Goal: Task Accomplishment & Management: Use online tool/utility

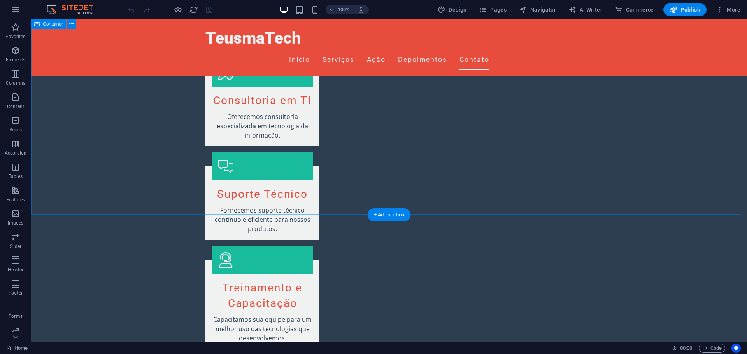
scroll to position [739, 0]
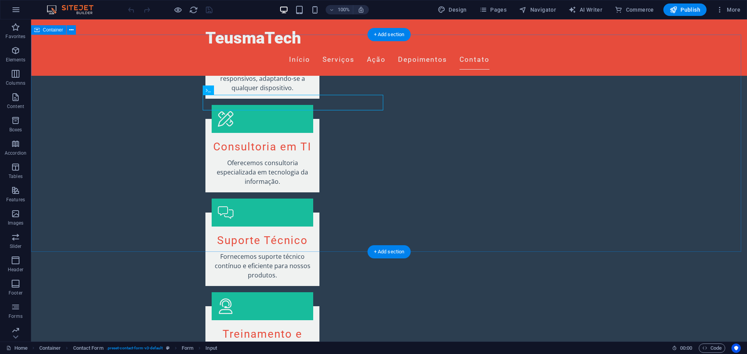
scroll to position [848, 0]
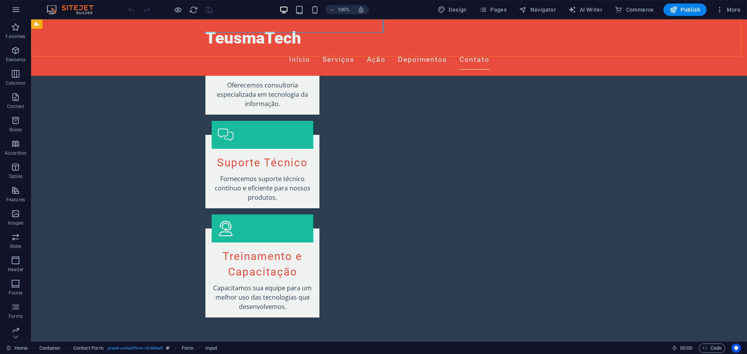
click at [170, 33] on div "TeusmaTech Início Serviços Ação Depoimentos Contato" at bounding box center [389, 47] width 716 height 56
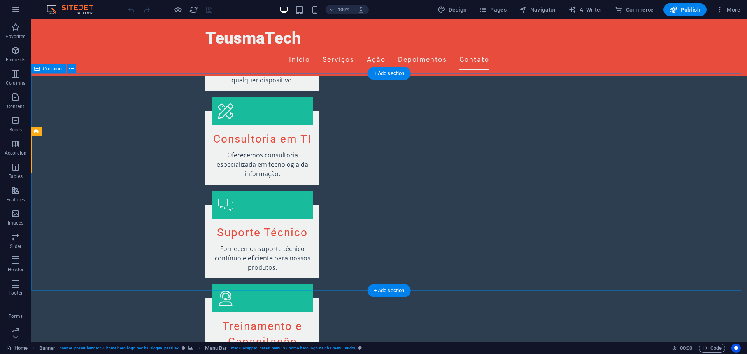
scroll to position [732, 0]
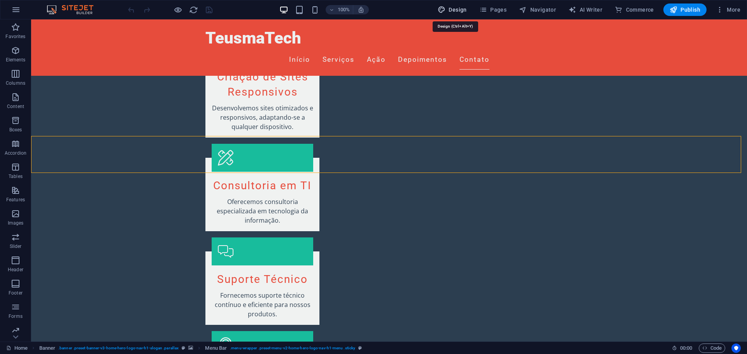
drag, startPoint x: 456, startPoint y: 12, endPoint x: 437, endPoint y: 130, distance: 118.9
click at [456, 12] on span "Design" at bounding box center [452, 10] width 29 height 8
select select "px"
select select "200"
select select "px"
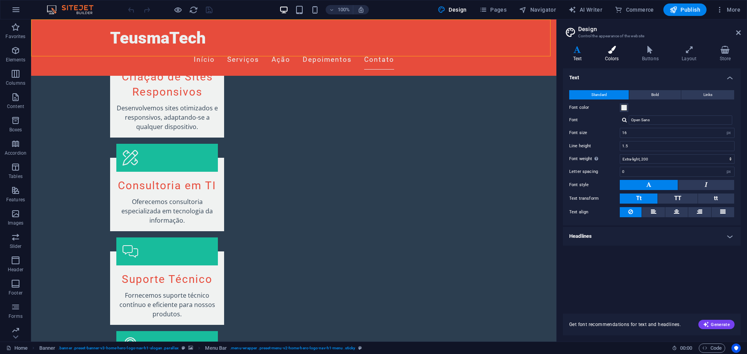
click at [613, 54] on h4 "Colors" at bounding box center [613, 54] width 37 height 16
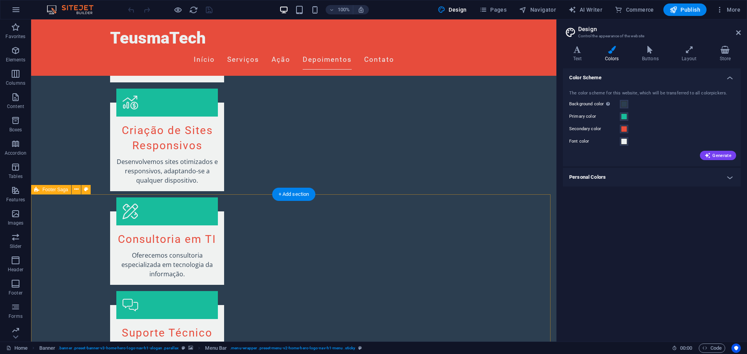
scroll to position [615, 0]
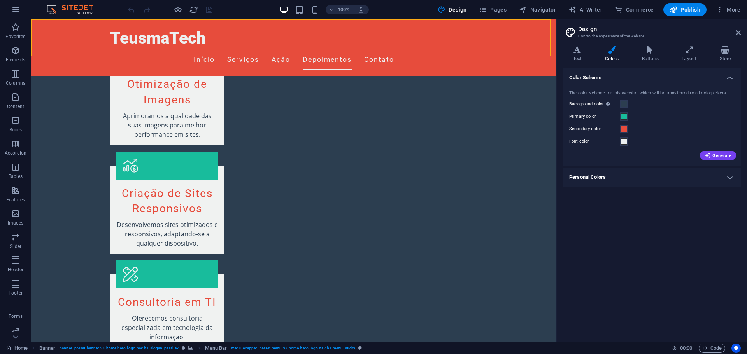
click at [675, 182] on h4 "Personal Colors" at bounding box center [652, 177] width 178 height 19
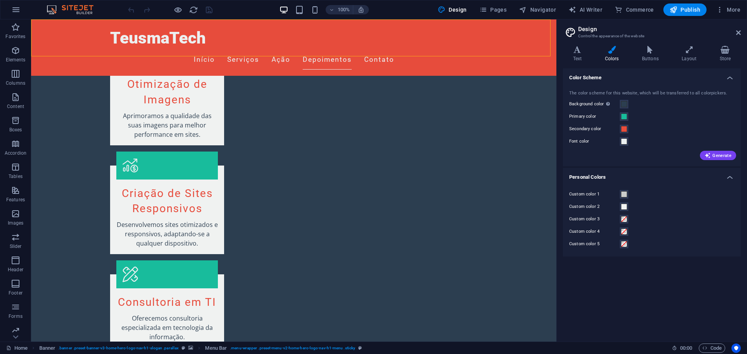
click at [667, 180] on h4 "Personal Colors" at bounding box center [652, 175] width 178 height 14
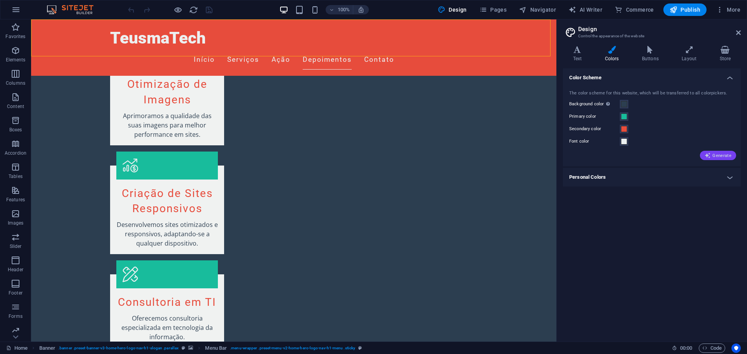
click at [720, 158] on span "Generate" at bounding box center [717, 155] width 27 height 6
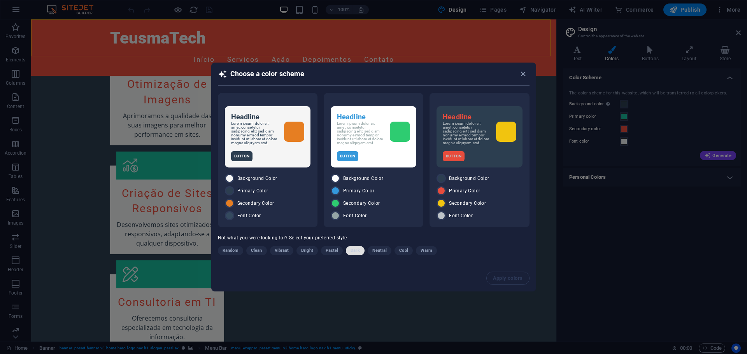
click at [354, 254] on span "Dark" at bounding box center [354, 250] width 9 height 9
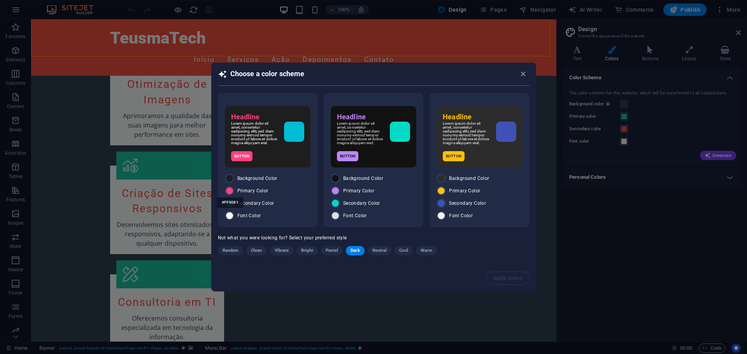
click at [230, 196] on body "TeusmaTech Home Favorites Elements Columns Content Boxes Accordion Tables Featu…" at bounding box center [373, 177] width 747 height 354
click at [228, 190] on div at bounding box center [229, 190] width 9 height 9
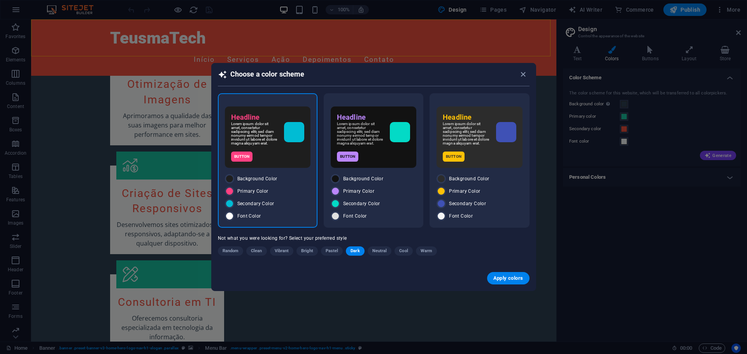
click at [272, 182] on span "Background Color" at bounding box center [257, 179] width 40 height 6
click at [508, 281] on span "Apply colors" at bounding box center [508, 278] width 30 height 6
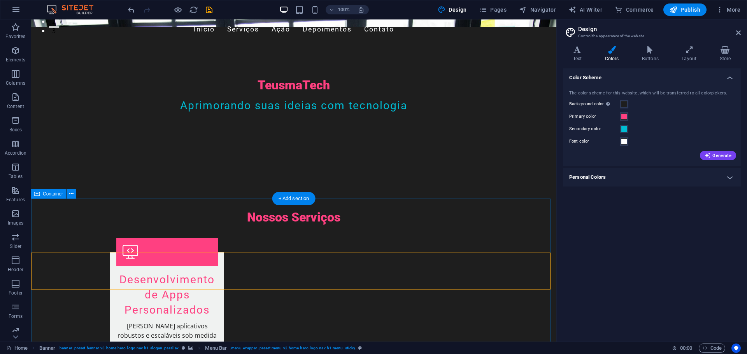
scroll to position [0, 0]
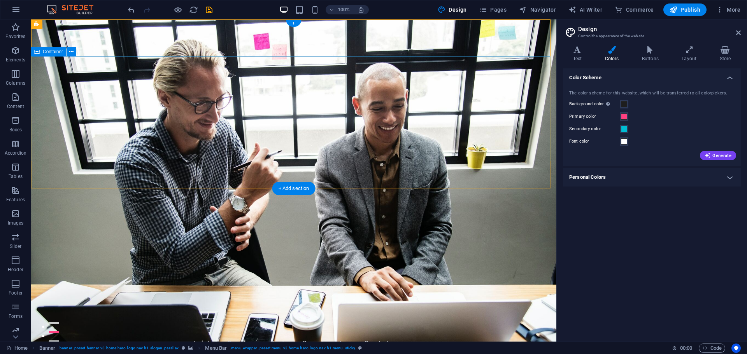
drag, startPoint x: 526, startPoint y: 227, endPoint x: 489, endPoint y: 66, distance: 165.5
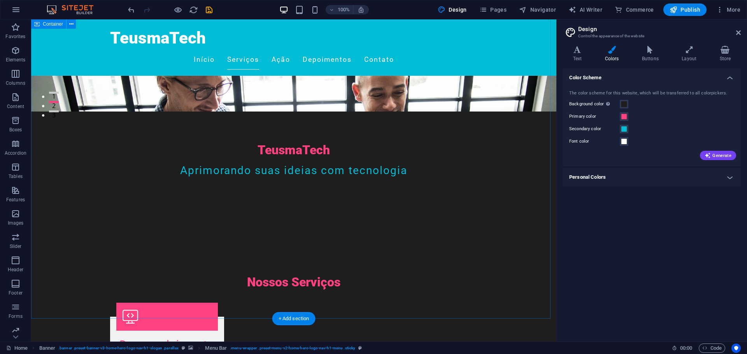
scroll to position [272, 0]
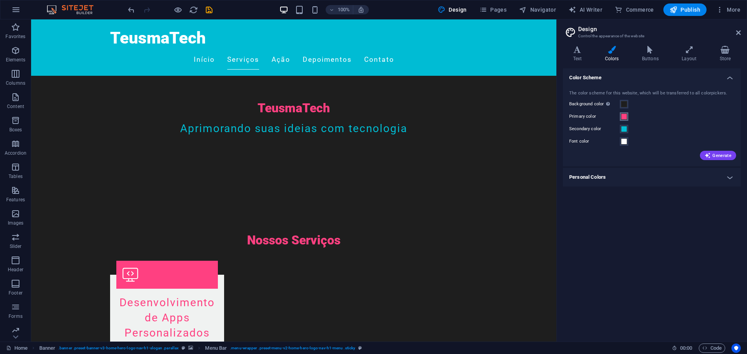
click at [623, 117] on span at bounding box center [624, 117] width 6 height 6
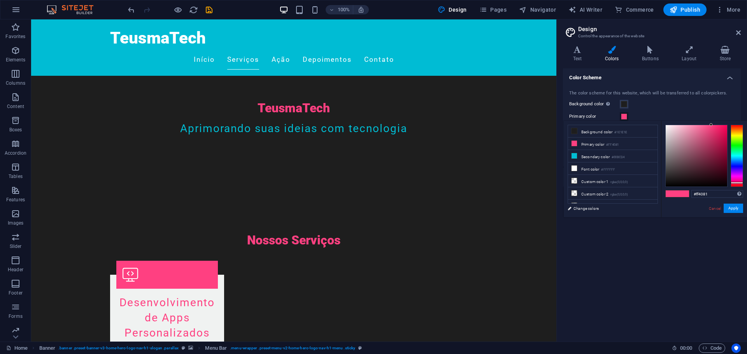
type input "#4052ff"
click at [738, 165] on div at bounding box center [737, 156] width 12 height 62
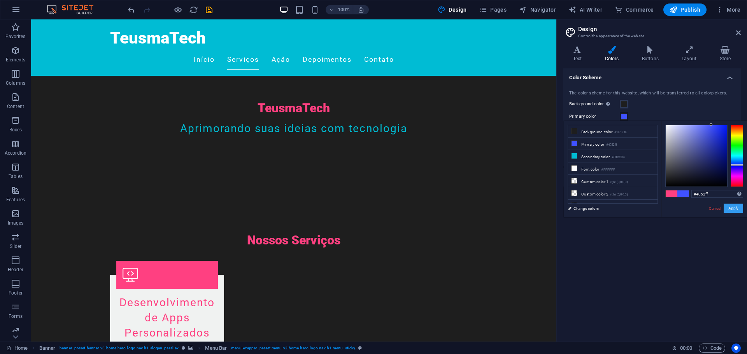
click at [732, 207] on button "Apply" at bounding box center [733, 208] width 19 height 9
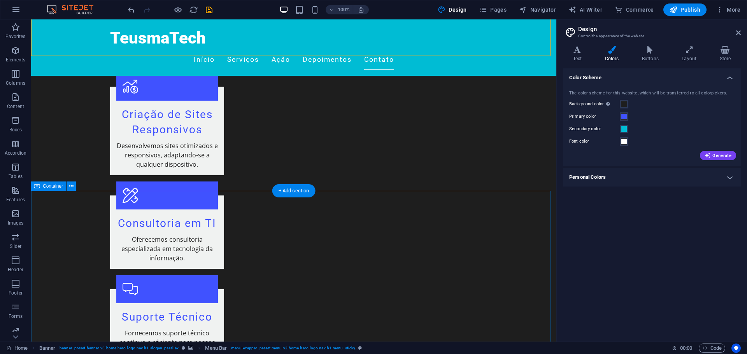
scroll to position [817, 0]
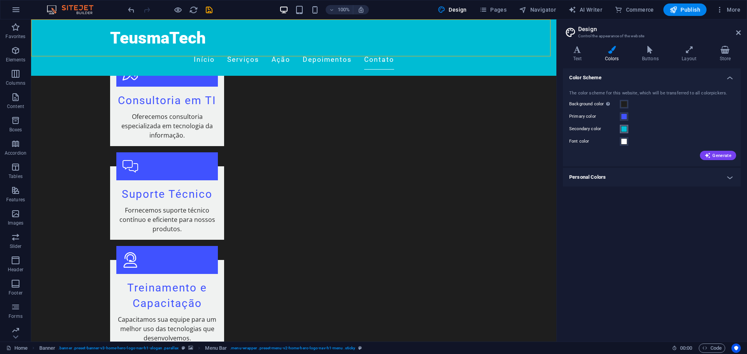
click at [622, 129] on span at bounding box center [624, 129] width 6 height 6
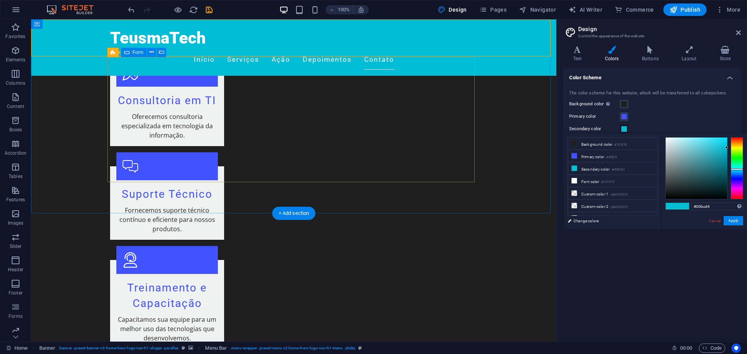
scroll to position [856, 0]
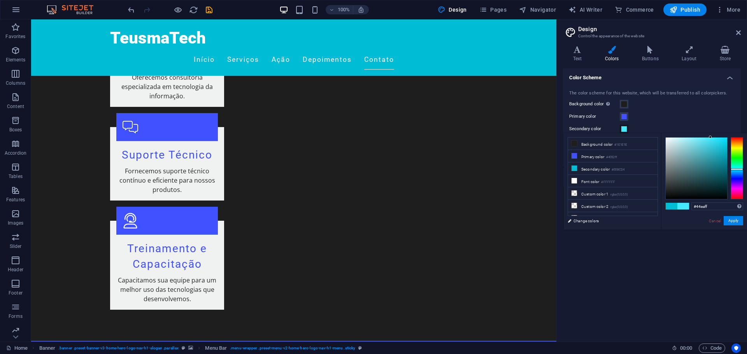
drag, startPoint x: 710, startPoint y: 148, endPoint x: 710, endPoint y: 136, distance: 11.7
click at [710, 138] on div at bounding box center [696, 168] width 61 height 61
drag, startPoint x: 710, startPoint y: 140, endPoint x: 714, endPoint y: 159, distance: 19.5
click at [714, 159] on div at bounding box center [696, 168] width 61 height 61
drag, startPoint x: 714, startPoint y: 159, endPoint x: 720, endPoint y: 164, distance: 8.3
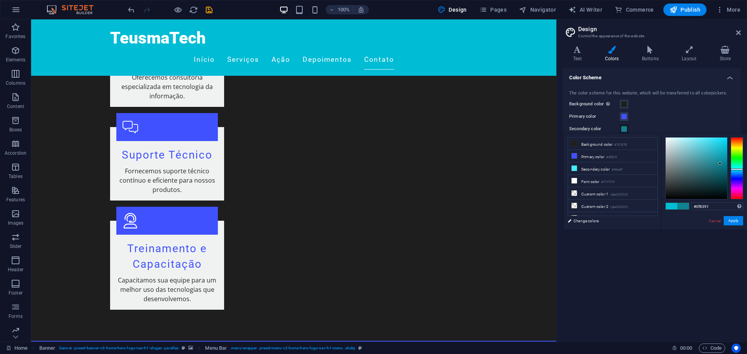
click at [720, 164] on div at bounding box center [719, 163] width 3 height 3
drag, startPoint x: 720, startPoint y: 164, endPoint x: 713, endPoint y: 169, distance: 9.3
click at [713, 169] on div at bounding box center [712, 168] width 3 height 3
type input "#1d6d78"
click at [712, 170] on div at bounding box center [712, 168] width 3 height 3
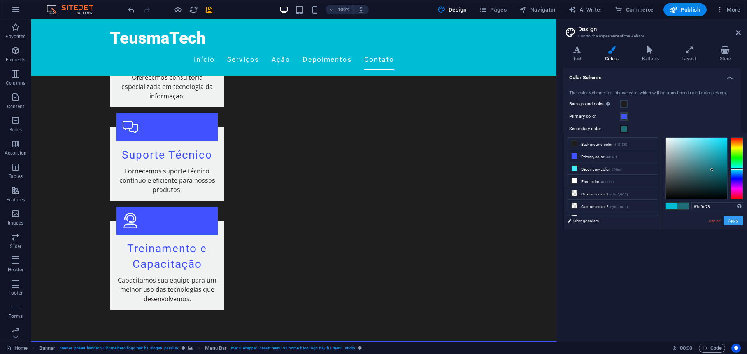
click at [736, 223] on button "Apply" at bounding box center [733, 220] width 19 height 9
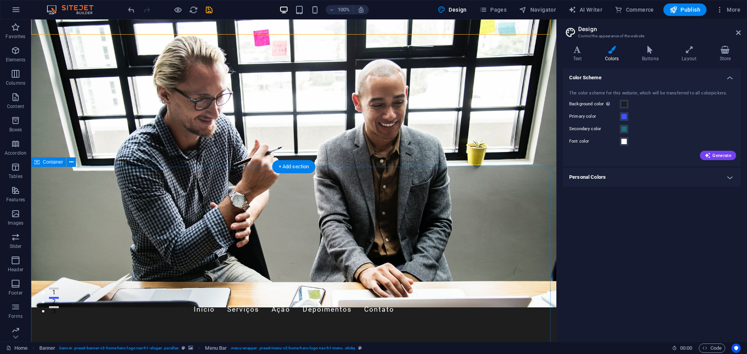
scroll to position [0, 0]
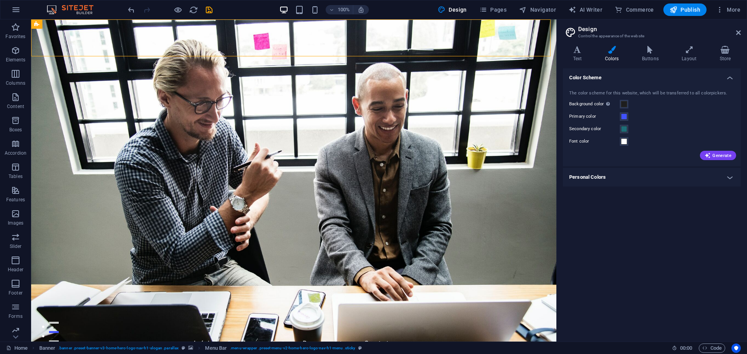
click at [619, 114] on label "Primary color" at bounding box center [594, 116] width 51 height 9
click at [620, 114] on button "Primary color" at bounding box center [624, 116] width 9 height 9
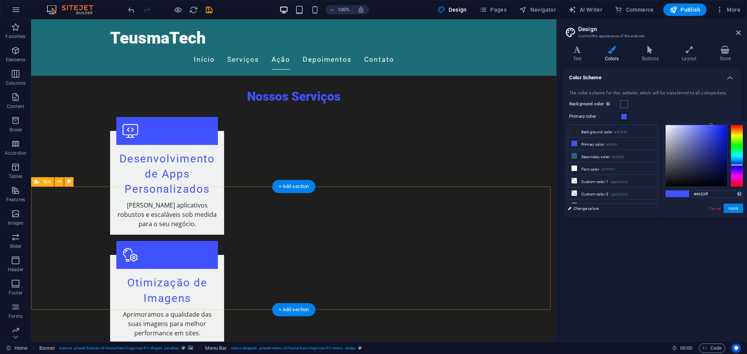
scroll to position [428, 0]
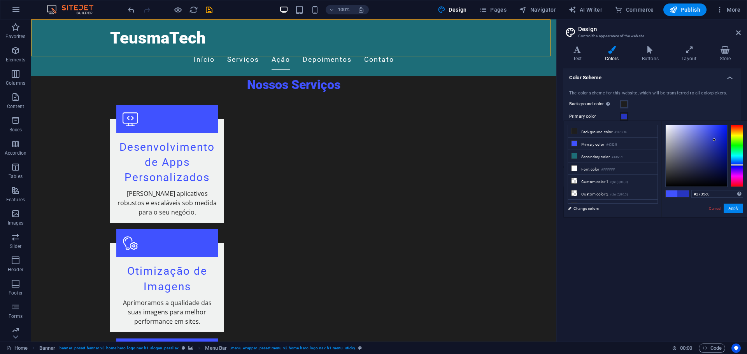
click at [714, 140] on div at bounding box center [696, 155] width 61 height 61
drag, startPoint x: 714, startPoint y: 140, endPoint x: 720, endPoint y: 138, distance: 6.2
click at [720, 138] on div at bounding box center [719, 138] width 3 height 3
drag, startPoint x: 735, startPoint y: 165, endPoint x: 736, endPoint y: 169, distance: 4.3
click at [736, 169] on div at bounding box center [737, 169] width 12 height 2
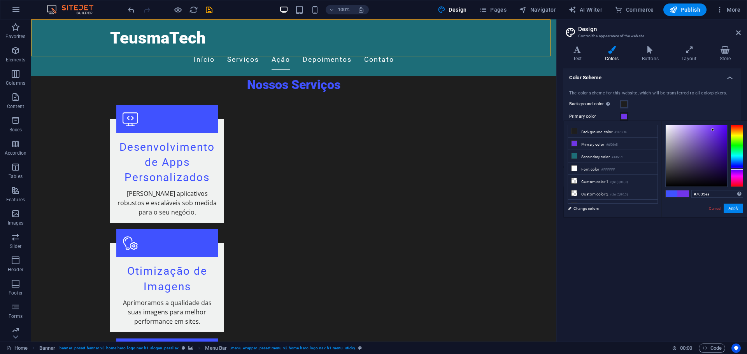
drag, startPoint x: 710, startPoint y: 136, endPoint x: 713, endPoint y: 130, distance: 6.4
click at [713, 130] on div at bounding box center [696, 155] width 61 height 61
click at [737, 210] on button "Apply" at bounding box center [733, 208] width 19 height 9
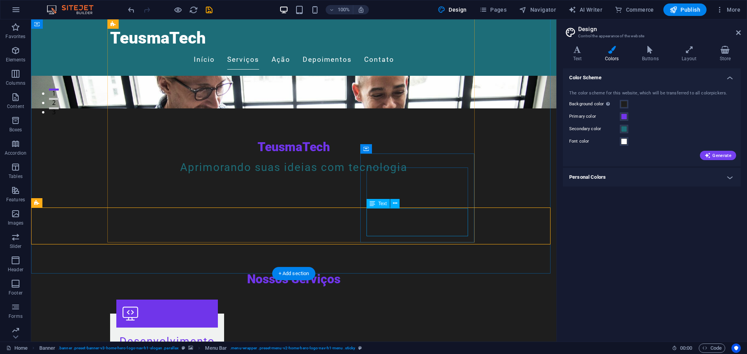
scroll to position [0, 0]
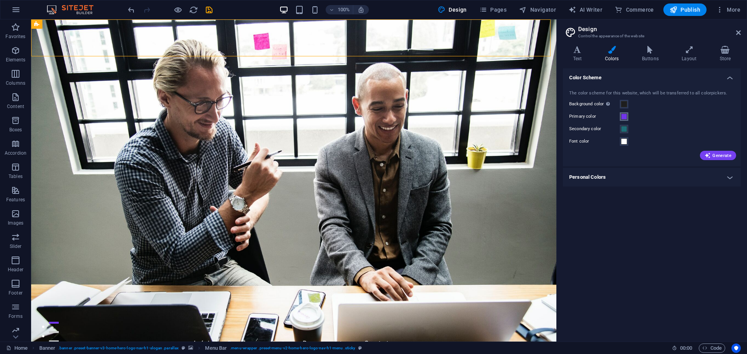
click at [626, 117] on span at bounding box center [624, 117] width 6 height 6
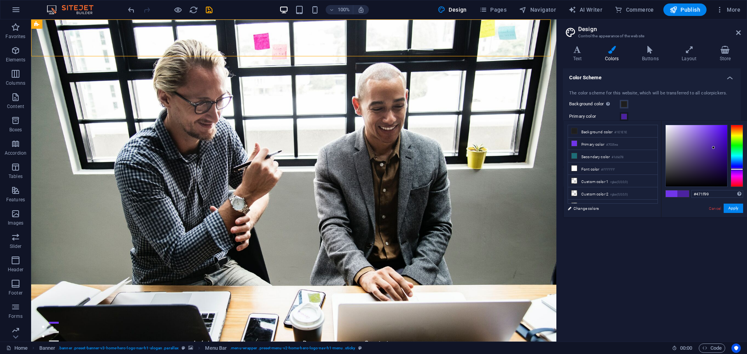
drag, startPoint x: 711, startPoint y: 143, endPoint x: 714, endPoint y: 149, distance: 7.5
click at [714, 149] on div at bounding box center [696, 155] width 61 height 61
drag, startPoint x: 714, startPoint y: 149, endPoint x: 720, endPoint y: 149, distance: 5.8
click at [720, 149] on div at bounding box center [719, 148] width 3 height 3
drag, startPoint x: 720, startPoint y: 149, endPoint x: 696, endPoint y: 158, distance: 26.0
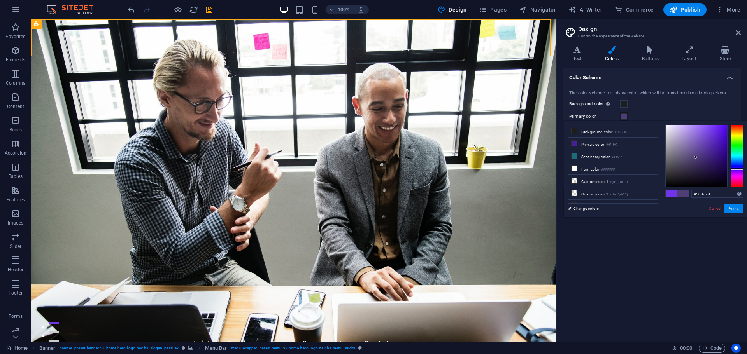
click at [696, 158] on div at bounding box center [695, 157] width 3 height 3
drag, startPoint x: 696, startPoint y: 158, endPoint x: 696, endPoint y: 150, distance: 7.4
click at [696, 156] on div at bounding box center [695, 157] width 3 height 3
drag, startPoint x: 696, startPoint y: 150, endPoint x: 696, endPoint y: 143, distance: 7.0
click at [696, 143] on div at bounding box center [695, 143] width 3 height 3
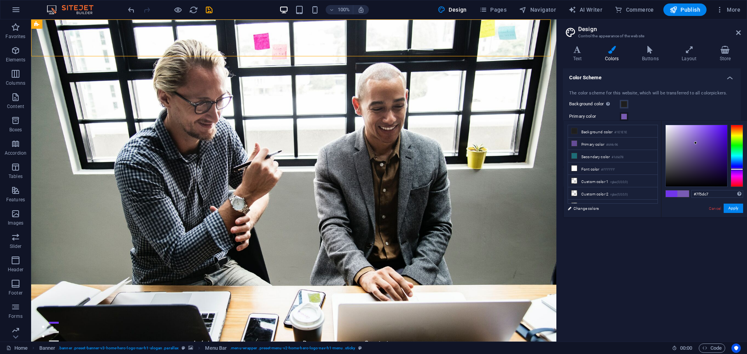
drag, startPoint x: 696, startPoint y: 143, endPoint x: 698, endPoint y: 138, distance: 5.2
click at [697, 142] on div at bounding box center [695, 143] width 3 height 3
click at [736, 172] on div at bounding box center [737, 171] width 12 height 2
drag, startPoint x: 700, startPoint y: 138, endPoint x: 700, endPoint y: 130, distance: 8.6
click at [700, 130] on div at bounding box center [696, 155] width 61 height 61
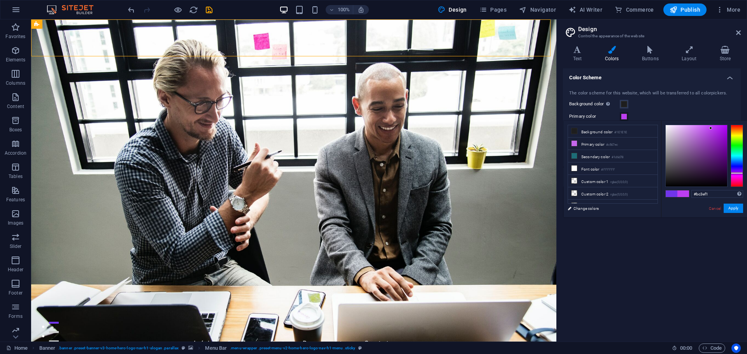
click at [711, 128] on div at bounding box center [696, 155] width 61 height 61
drag, startPoint x: 711, startPoint y: 136, endPoint x: 717, endPoint y: 137, distance: 5.7
click at [717, 137] on div at bounding box center [696, 155] width 61 height 61
drag, startPoint x: 718, startPoint y: 139, endPoint x: 717, endPoint y: 134, distance: 5.2
click at [717, 134] on div at bounding box center [696, 155] width 61 height 61
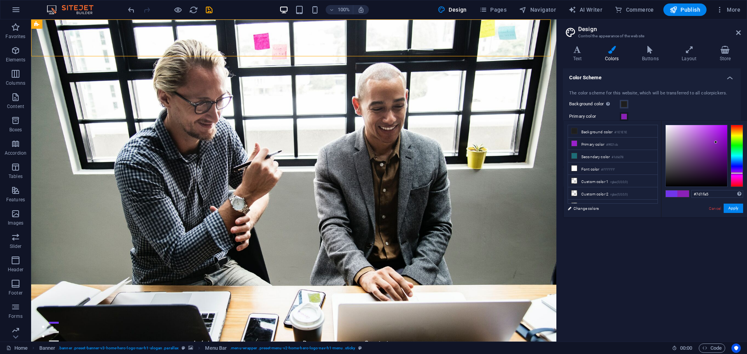
drag, startPoint x: 716, startPoint y: 142, endPoint x: 715, endPoint y: 147, distance: 4.3
click at [715, 147] on div at bounding box center [696, 155] width 61 height 61
drag, startPoint x: 715, startPoint y: 147, endPoint x: 721, endPoint y: 151, distance: 7.2
click at [721, 151] on div at bounding box center [720, 150] width 3 height 3
click at [737, 172] on div at bounding box center [737, 172] width 12 height 2
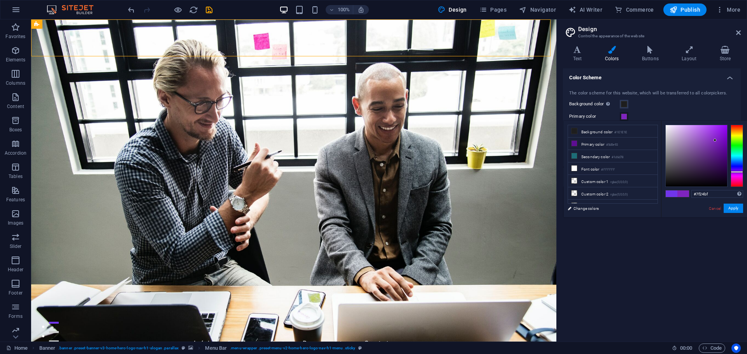
drag, startPoint x: 717, startPoint y: 147, endPoint x: 715, endPoint y: 140, distance: 6.4
click at [715, 140] on div at bounding box center [696, 155] width 61 height 61
drag, startPoint x: 715, startPoint y: 140, endPoint x: 710, endPoint y: 140, distance: 5.4
click at [713, 140] on div at bounding box center [714, 140] width 3 height 3
type input "#842dc0"
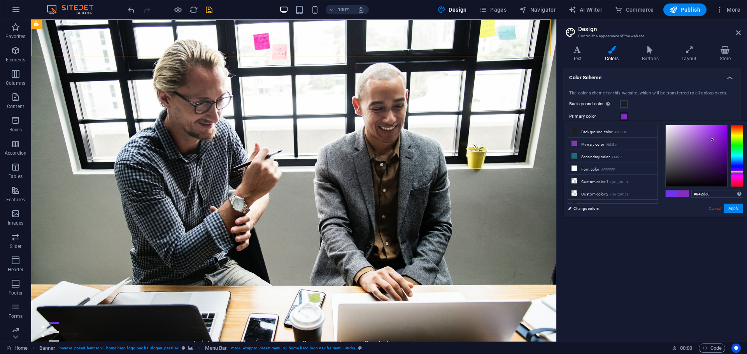
click at [712, 140] on div at bounding box center [696, 155] width 61 height 61
click at [729, 209] on button "Apply" at bounding box center [733, 208] width 19 height 9
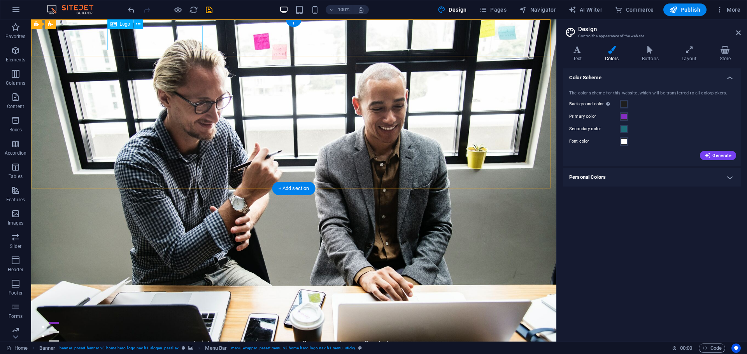
click at [145, 310] on div "TeusmaTech" at bounding box center [293, 322] width 367 height 25
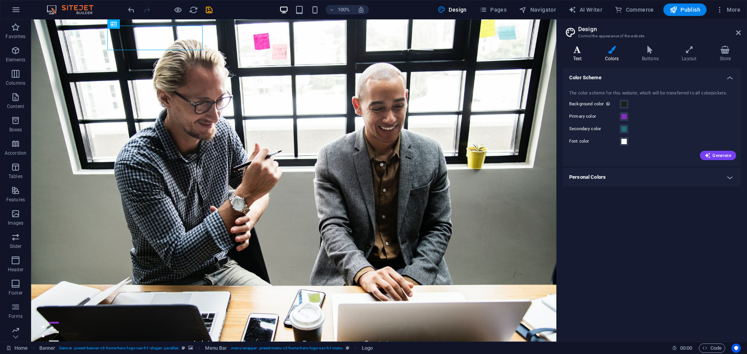
click at [583, 55] on h4 "Text" at bounding box center [579, 54] width 32 height 16
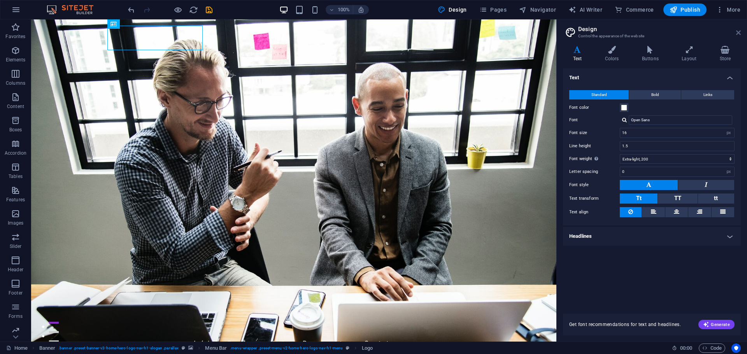
click at [737, 34] on icon at bounding box center [738, 33] width 5 height 6
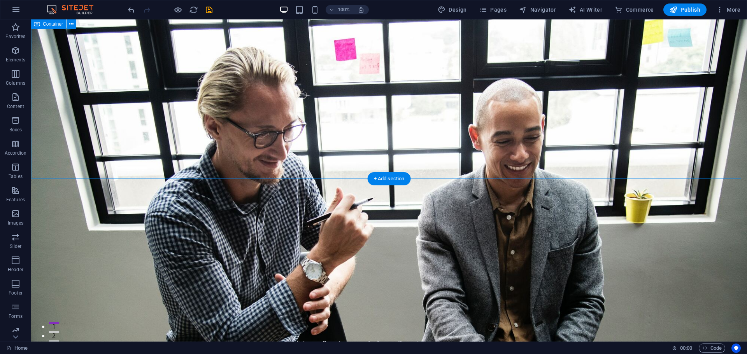
drag, startPoint x: 698, startPoint y: 218, endPoint x: 657, endPoint y: -47, distance: 268.2
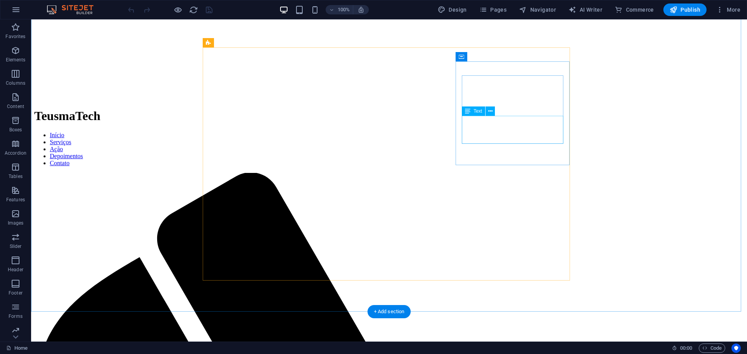
scroll to position [233, 0]
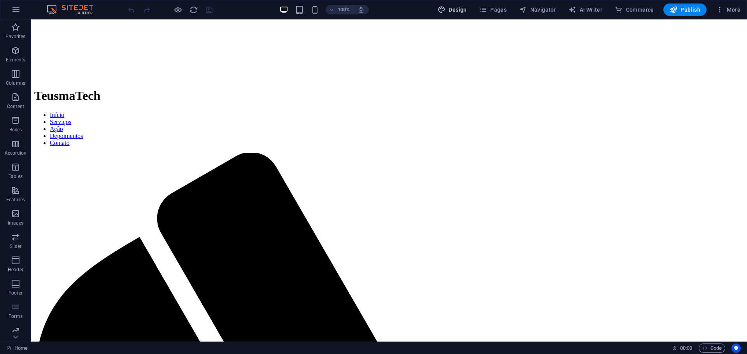
click at [454, 9] on span "Design" at bounding box center [452, 10] width 29 height 8
select select "px"
select select "200"
select select "px"
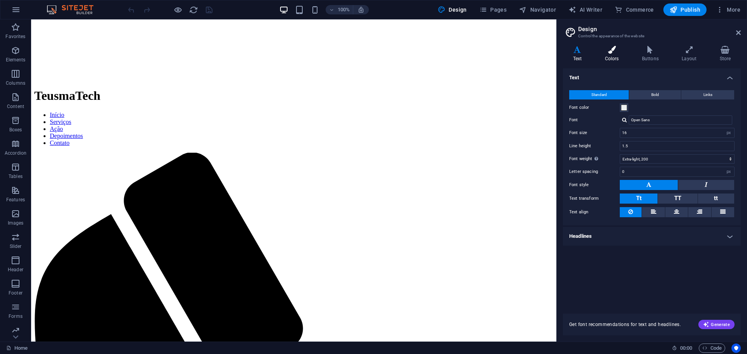
click at [618, 54] on h4 "Colors" at bounding box center [613, 54] width 37 height 16
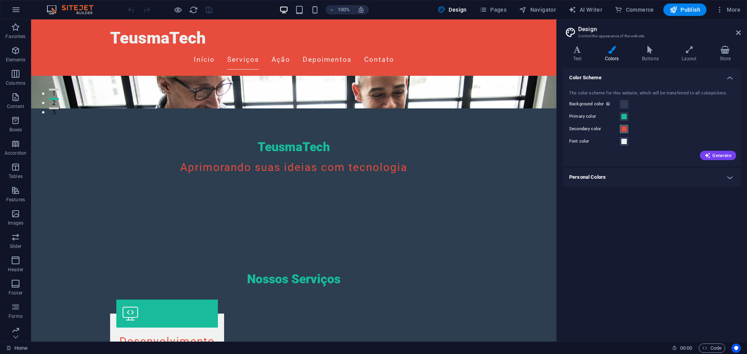
click at [624, 129] on span at bounding box center [624, 129] width 6 height 6
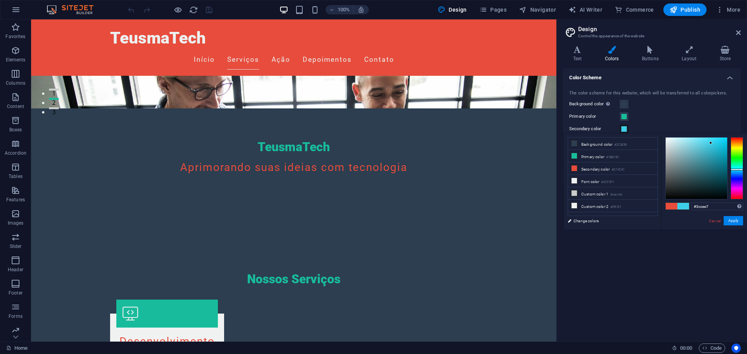
click at [733, 170] on div at bounding box center [737, 168] width 12 height 62
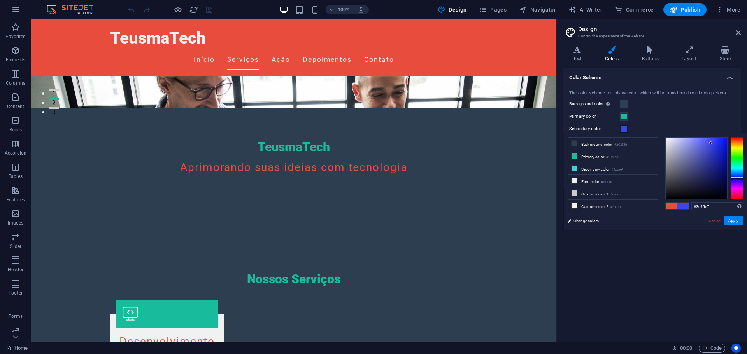
drag, startPoint x: 734, startPoint y: 168, endPoint x: 738, endPoint y: 178, distance: 10.0
click at [738, 178] on div at bounding box center [737, 168] width 12 height 62
click at [713, 157] on div at bounding box center [696, 168] width 61 height 61
click at [714, 154] on div at bounding box center [713, 153] width 3 height 3
click at [738, 185] on div at bounding box center [737, 168] width 12 height 62
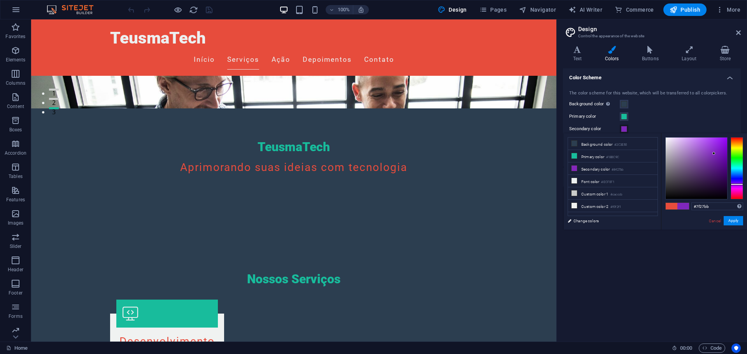
click at [738, 184] on div at bounding box center [737, 185] width 12 height 2
drag, startPoint x: 737, startPoint y: 184, endPoint x: 735, endPoint y: 189, distance: 5.4
click at [735, 189] on div at bounding box center [737, 189] width 12 height 2
drag, startPoint x: 735, startPoint y: 189, endPoint x: 736, endPoint y: 182, distance: 6.6
click at [736, 182] on div at bounding box center [737, 182] width 12 height 2
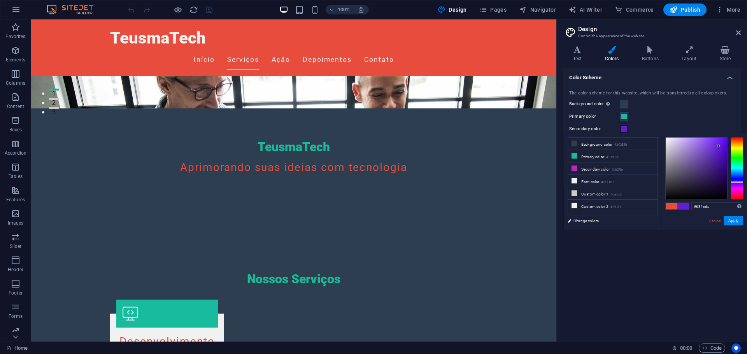
click at [718, 146] on div at bounding box center [696, 168] width 61 height 61
type input "#7237da"
drag, startPoint x: 715, startPoint y: 145, endPoint x: 711, endPoint y: 146, distance: 4.4
click at [712, 146] on div at bounding box center [713, 145] width 3 height 3
click at [736, 226] on button "Apply" at bounding box center [733, 220] width 19 height 9
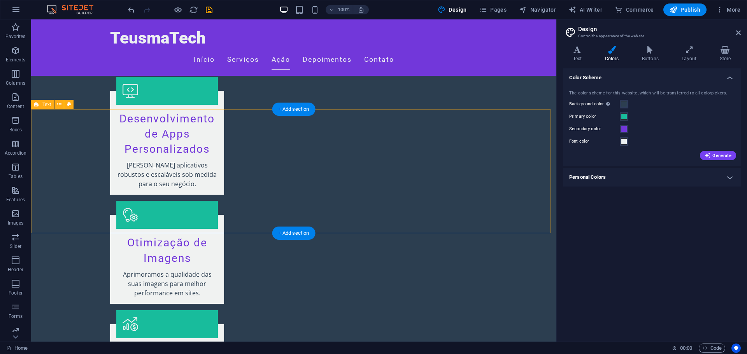
scroll to position [0, 0]
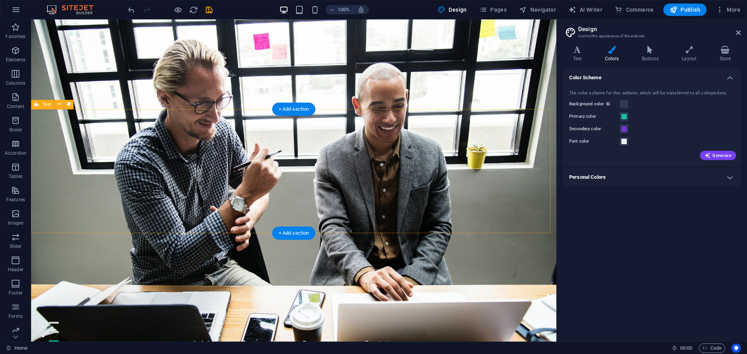
drag, startPoint x: 503, startPoint y: 256, endPoint x: 479, endPoint y: 129, distance: 129.2
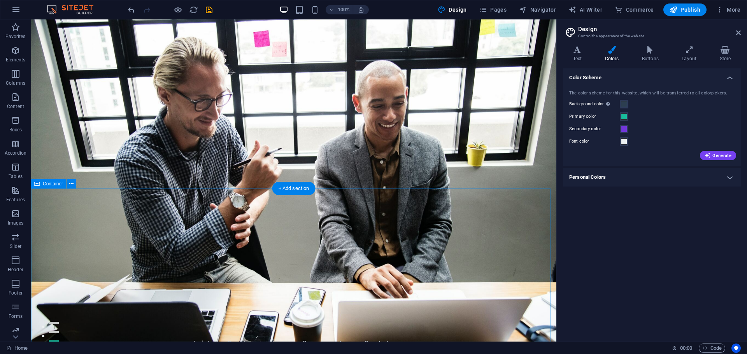
scroll to position [39, 0]
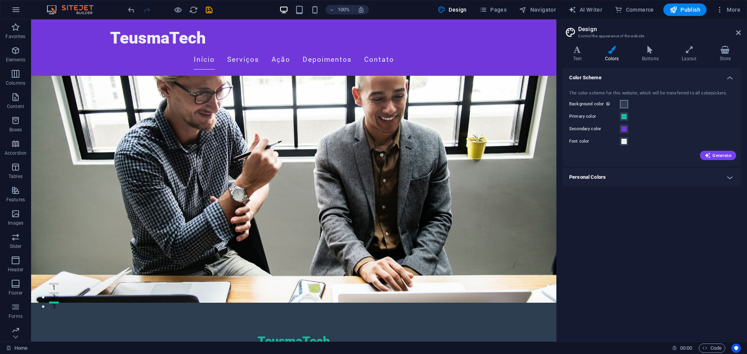
click at [625, 107] on span at bounding box center [624, 104] width 6 height 6
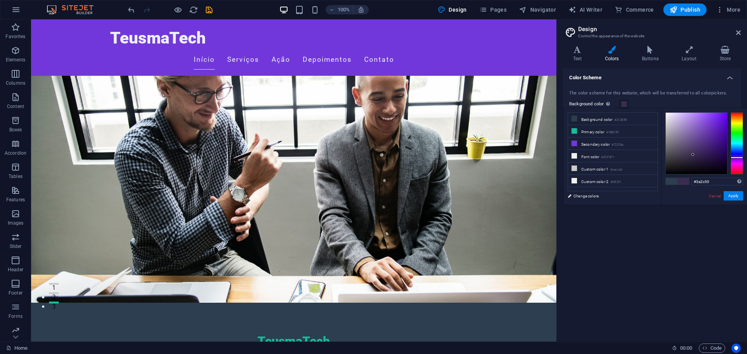
drag, startPoint x: 738, startPoint y: 149, endPoint x: 737, endPoint y: 158, distance: 8.2
click at [737, 158] on div at bounding box center [737, 158] width 12 height 2
drag, startPoint x: 737, startPoint y: 158, endPoint x: 741, endPoint y: 154, distance: 5.2
click at [741, 154] on div at bounding box center [737, 154] width 12 height 2
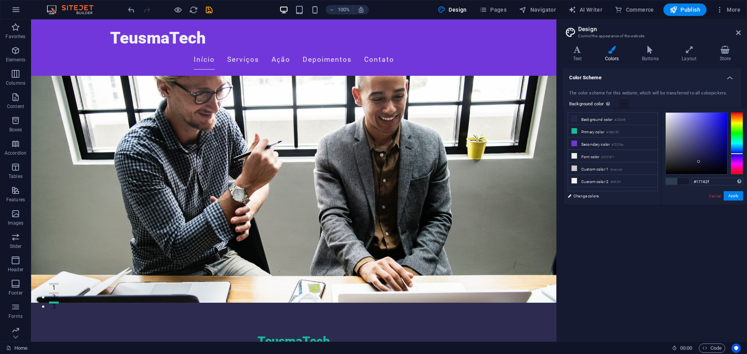
drag, startPoint x: 692, startPoint y: 154, endPoint x: 697, endPoint y: 163, distance: 10.0
click at [697, 163] on div at bounding box center [698, 161] width 3 height 3
drag, startPoint x: 697, startPoint y: 163, endPoint x: 682, endPoint y: 161, distance: 16.0
click at [682, 161] on div at bounding box center [681, 161] width 3 height 3
type input "#1d1c25"
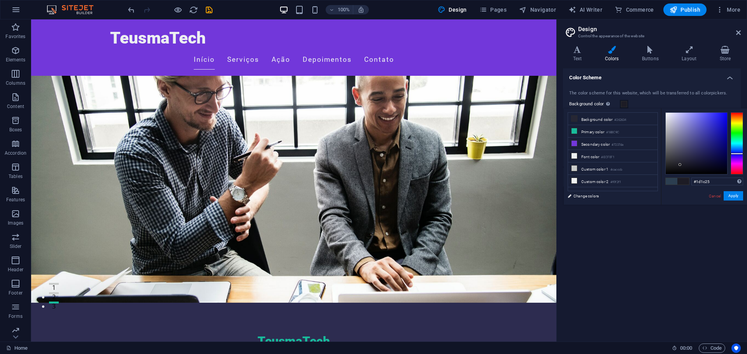
click at [680, 165] on div at bounding box center [679, 164] width 3 height 3
click at [731, 194] on button "Apply" at bounding box center [733, 195] width 19 height 9
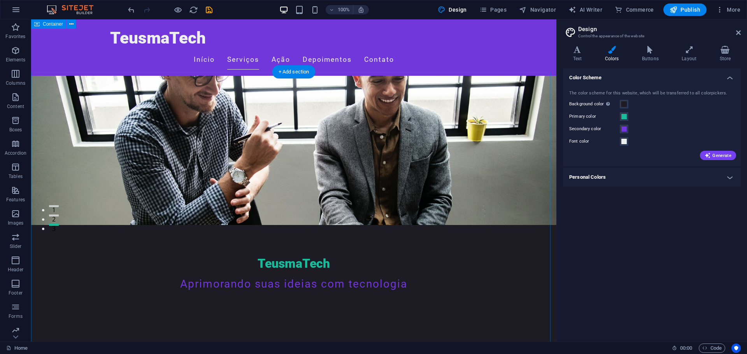
scroll to position [0, 0]
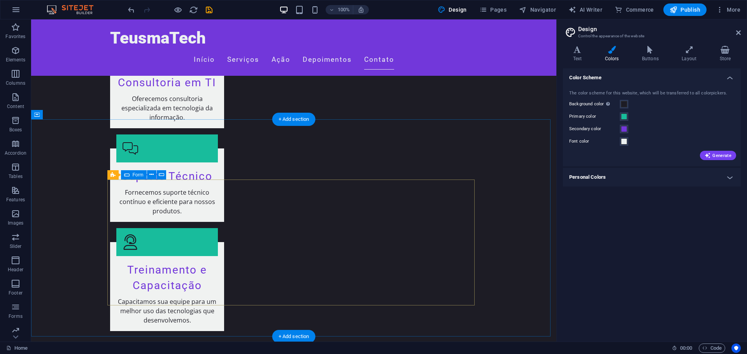
scroll to position [848, 0]
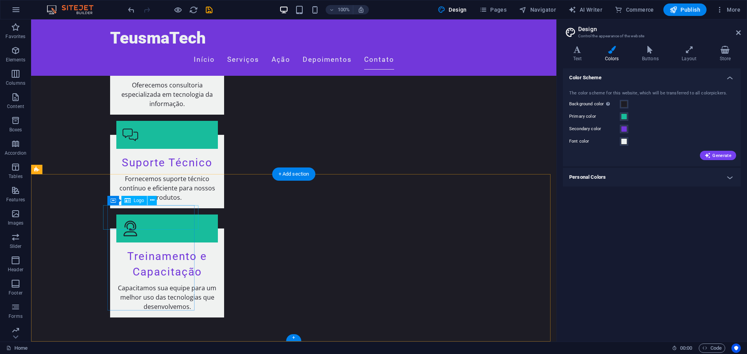
drag, startPoint x: 530, startPoint y: 277, endPoint x: 539, endPoint y: 280, distance: 9.6
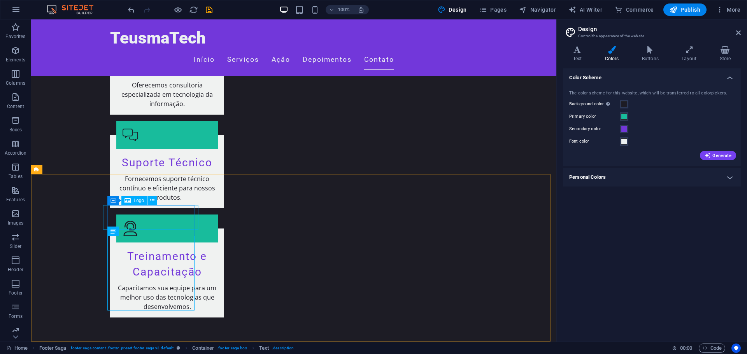
click at [132, 200] on div "Logo" at bounding box center [134, 200] width 26 height 9
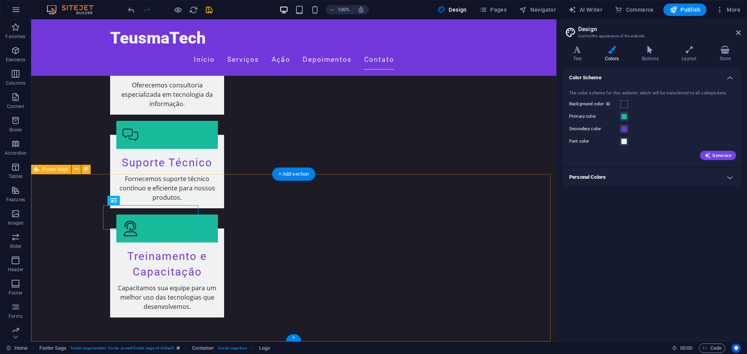
click at [719, 183] on h4 "Personal Colors" at bounding box center [652, 177] width 178 height 19
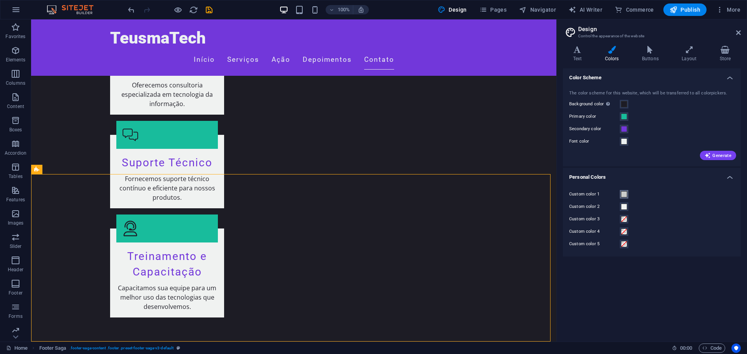
click at [628, 196] on button "Custom color 1" at bounding box center [624, 194] width 9 height 9
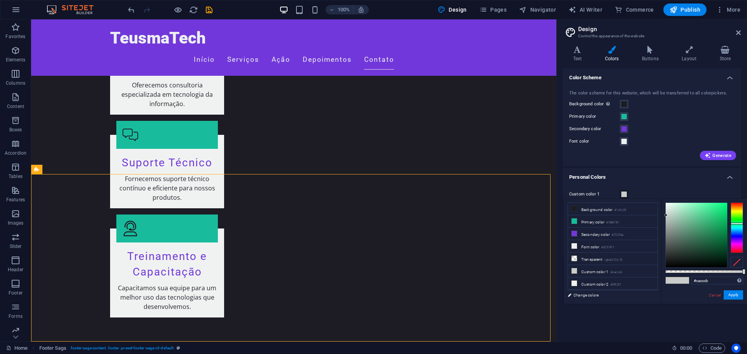
click at [711, 300] on div "Cancel Apply" at bounding box center [725, 296] width 35 height 10
click at [713, 294] on link "Cancel" at bounding box center [715, 296] width 14 height 6
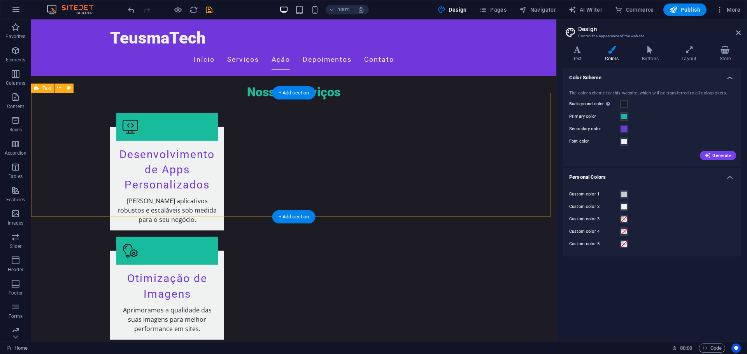
scroll to position [615, 0]
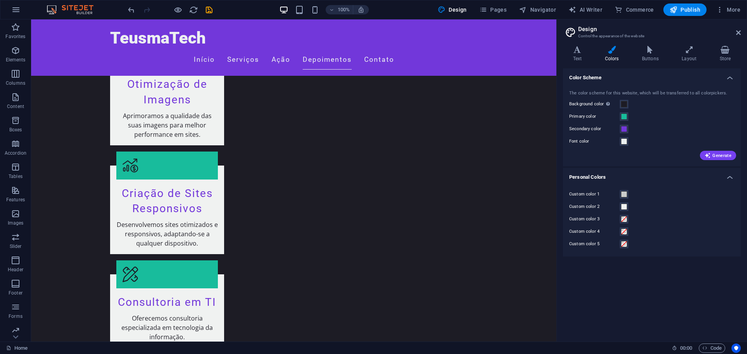
click at [619, 144] on label "Font color" at bounding box center [594, 141] width 51 height 9
click at [620, 144] on button "Font color" at bounding box center [624, 141] width 9 height 9
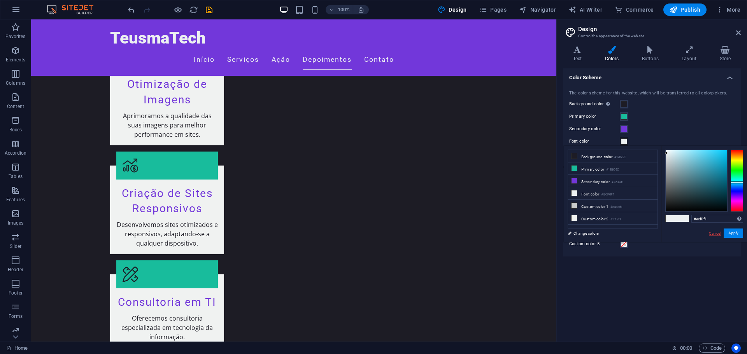
click at [714, 235] on link "Cancel" at bounding box center [715, 234] width 14 height 6
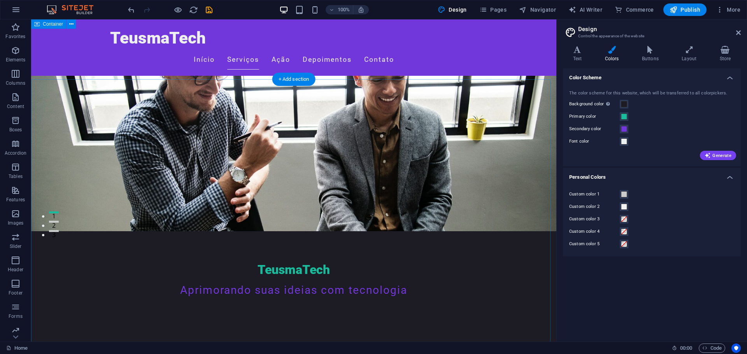
scroll to position [109, 0]
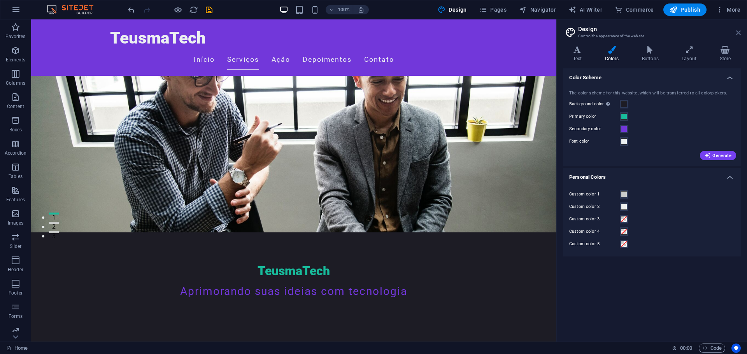
click at [739, 35] on icon at bounding box center [738, 33] width 5 height 6
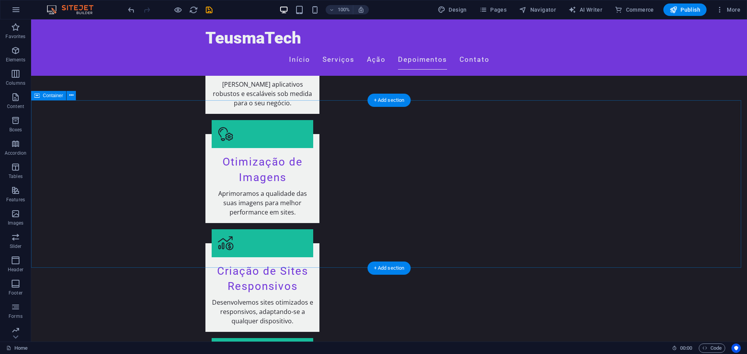
scroll to position [205, 0]
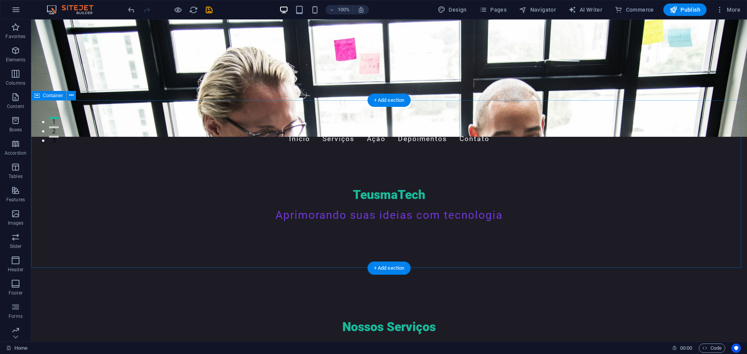
drag, startPoint x: 664, startPoint y: 247, endPoint x: 628, endPoint y: 76, distance: 174.5
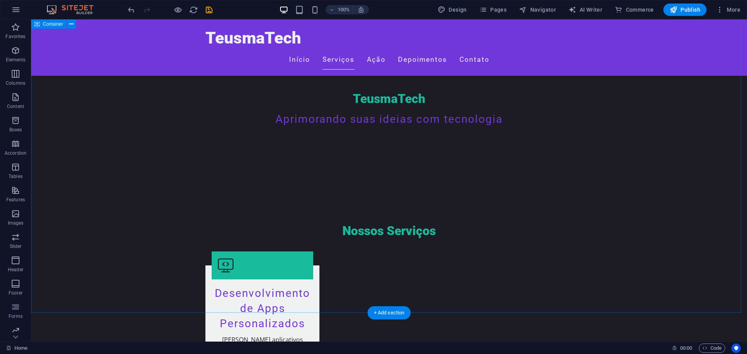
scroll to position [350, 0]
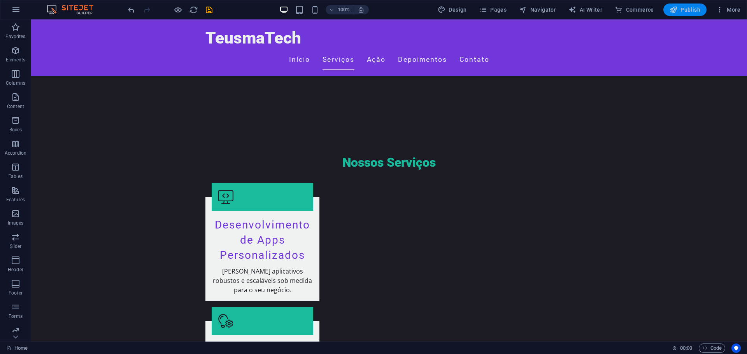
click at [694, 14] on button "Publish" at bounding box center [684, 10] width 43 height 12
checkbox input "false"
